Goal: Transaction & Acquisition: Purchase product/service

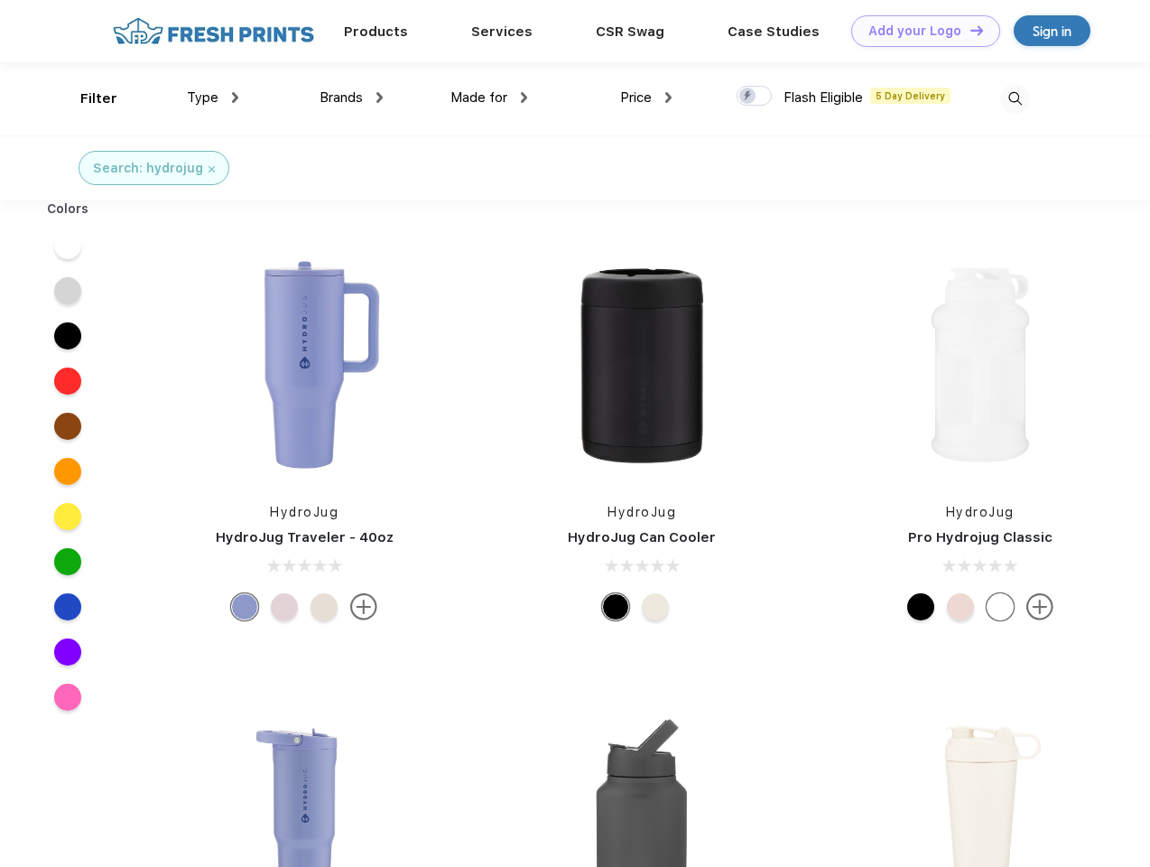
scroll to position [1, 0]
click at [919, 31] on link "Add your Logo Design Tool" at bounding box center [925, 31] width 149 height 32
click at [87, 98] on div "Filter" at bounding box center [98, 98] width 37 height 21
click at [213, 97] on span "Type" at bounding box center [203, 97] width 32 height 16
click at [351, 97] on span "Brands" at bounding box center [341, 97] width 43 height 16
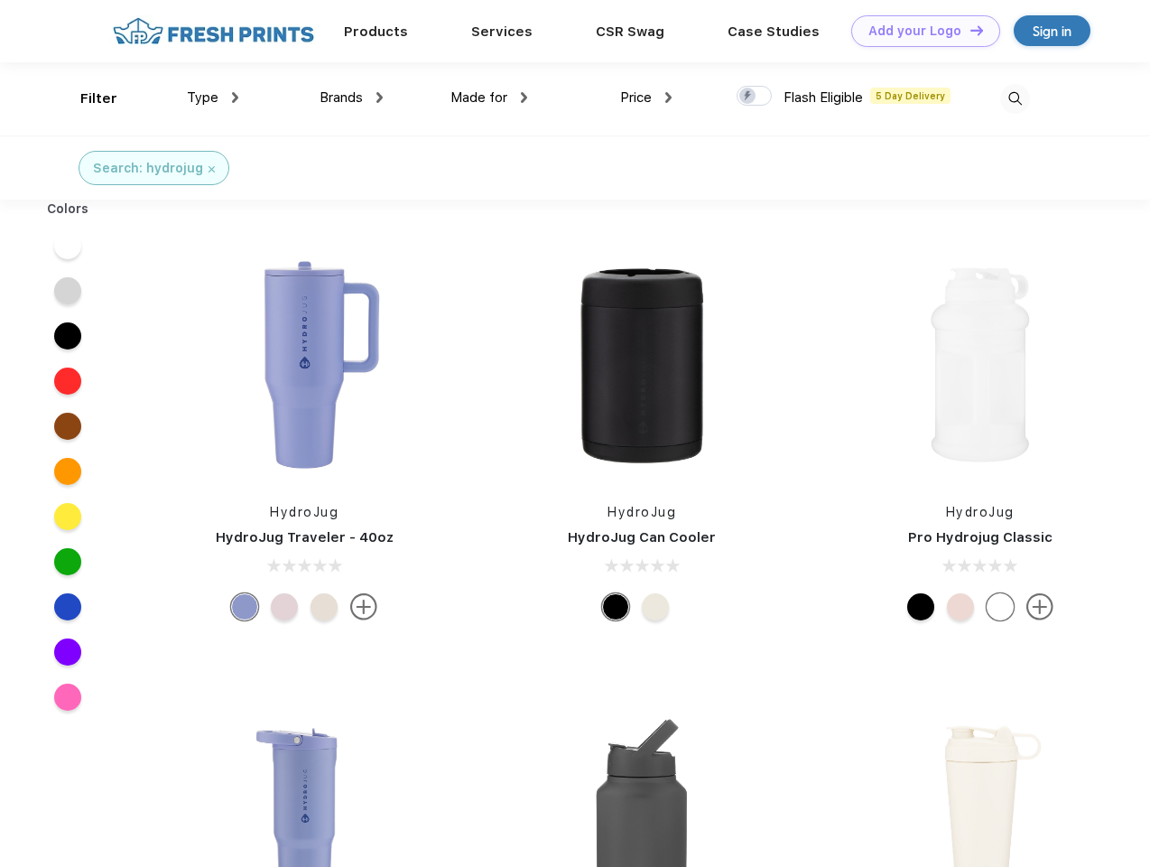
click at [489, 97] on span "Made for" at bounding box center [478, 97] width 57 height 16
click at [646, 97] on span "Price" at bounding box center [636, 97] width 32 height 16
click at [755, 97] on div at bounding box center [754, 96] width 35 height 20
click at [748, 97] on input "checkbox" at bounding box center [743, 91] width 12 height 12
click at [1015, 98] on img at bounding box center [1015, 99] width 30 height 30
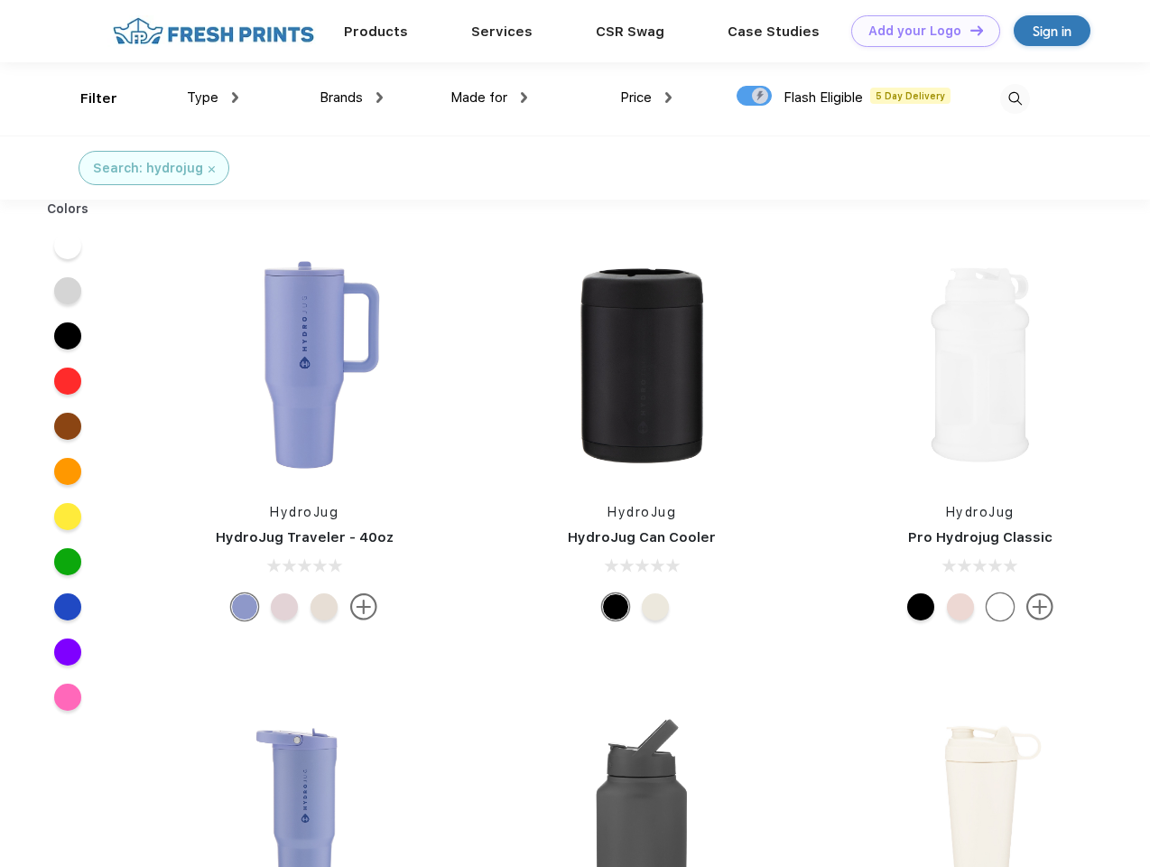
click at [68, 246] on div at bounding box center [68, 245] width 70 height 45
click at [68, 291] on div at bounding box center [68, 290] width 70 height 45
